Goal: Task Accomplishment & Management: Use online tool/utility

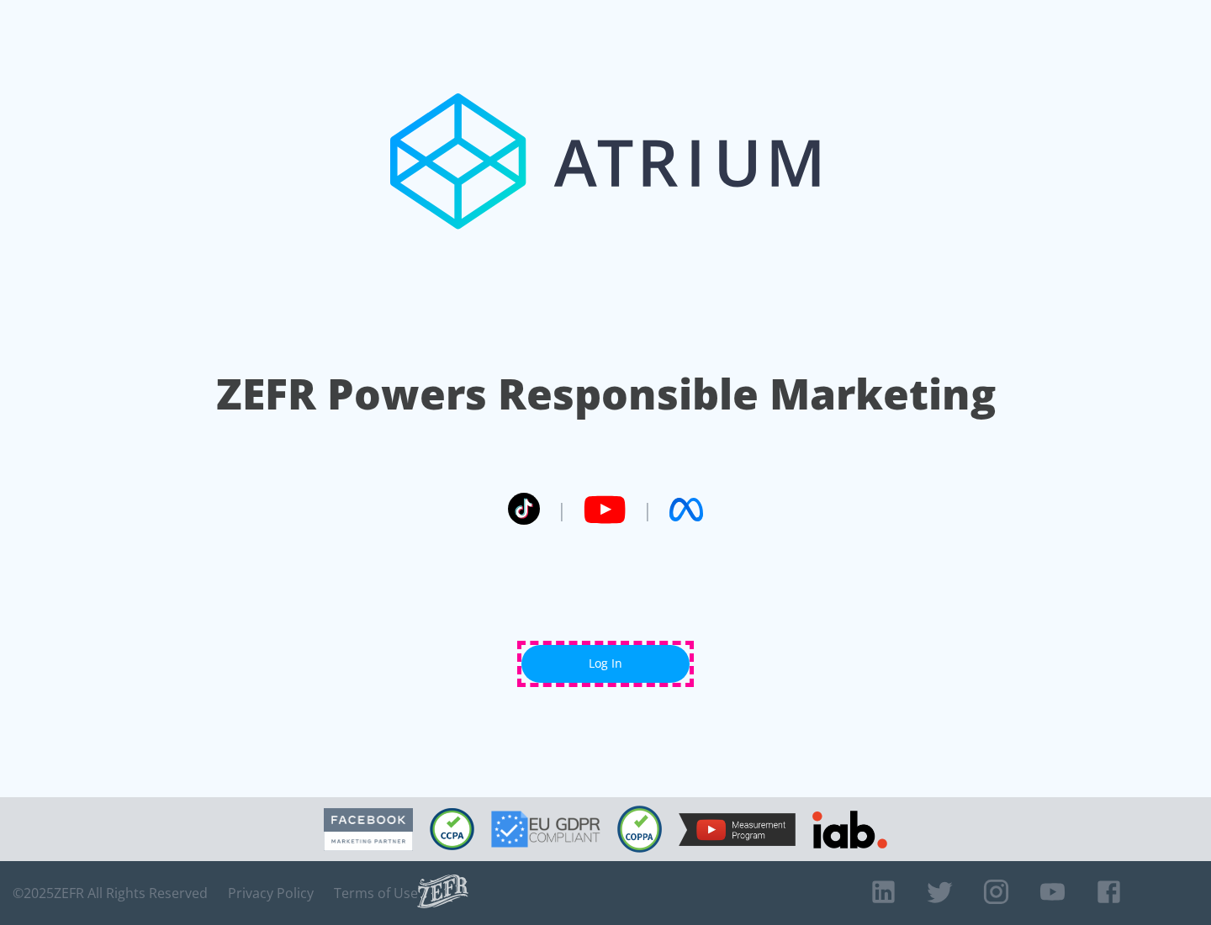
click at [606, 664] on link "Log In" at bounding box center [606, 664] width 168 height 38
